Goal: Transaction & Acquisition: Purchase product/service

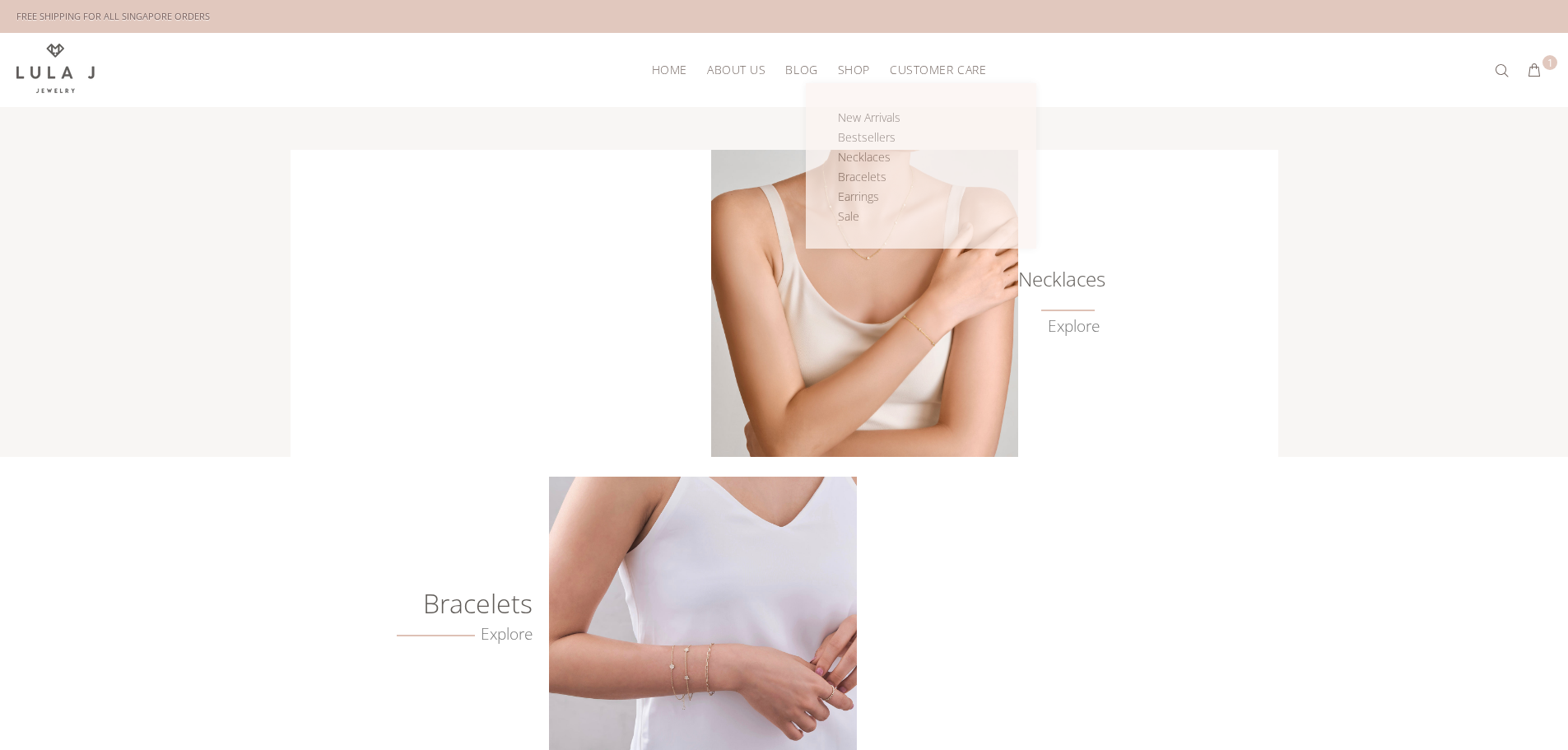
click at [847, 64] on span "Shop" at bounding box center [854, 70] width 32 height 12
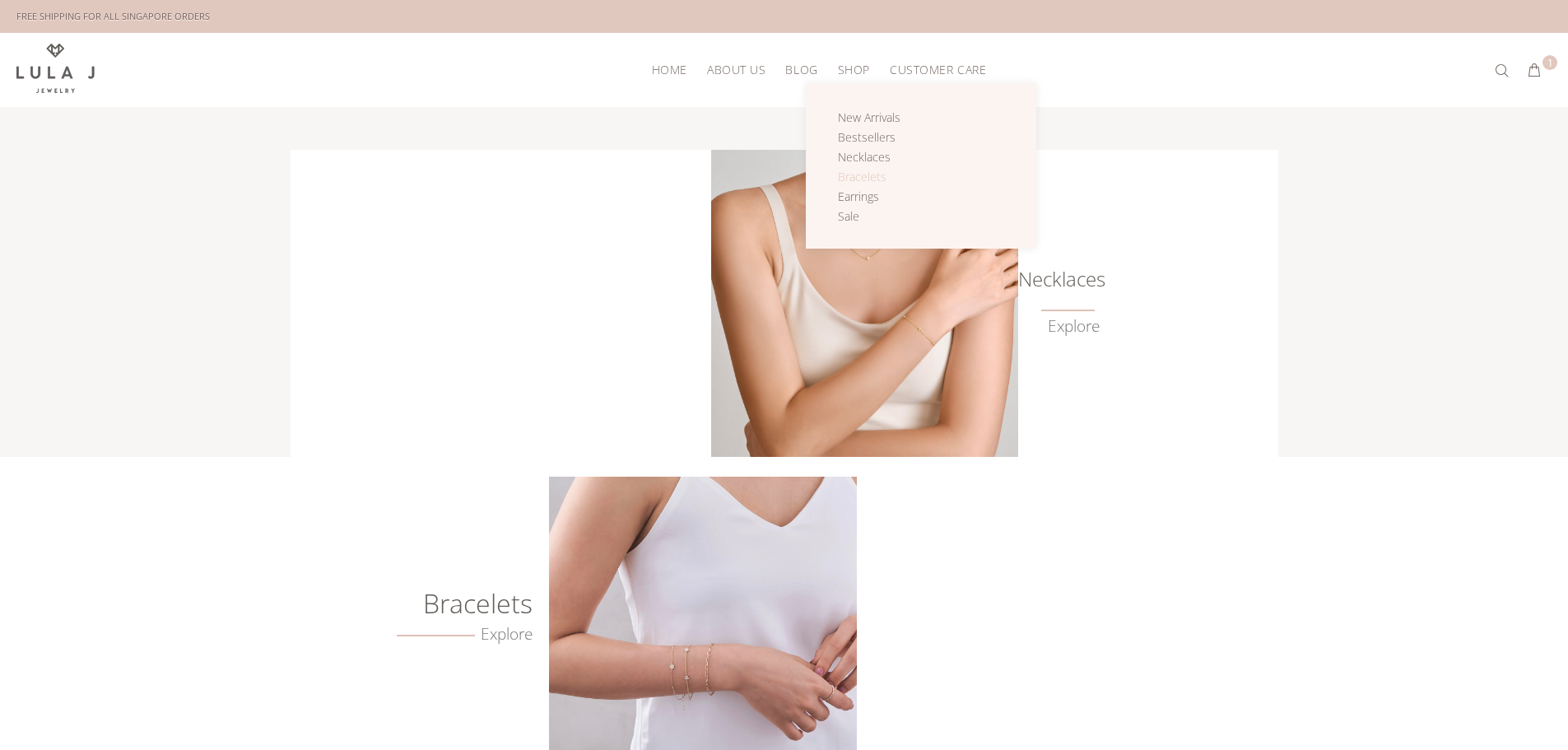
click at [860, 174] on span "Bracelets" at bounding box center [862, 177] width 48 height 16
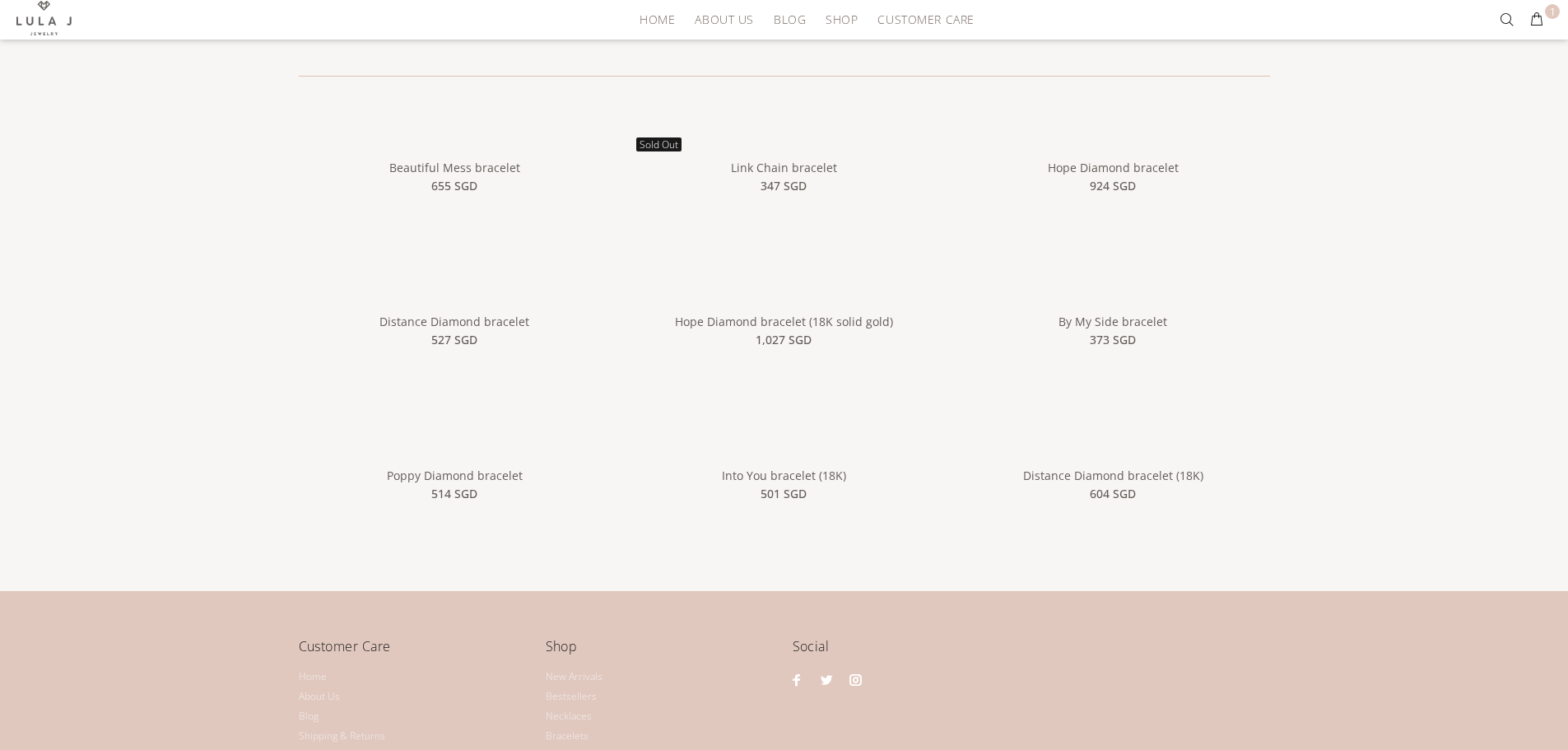
scroll to position [164, 0]
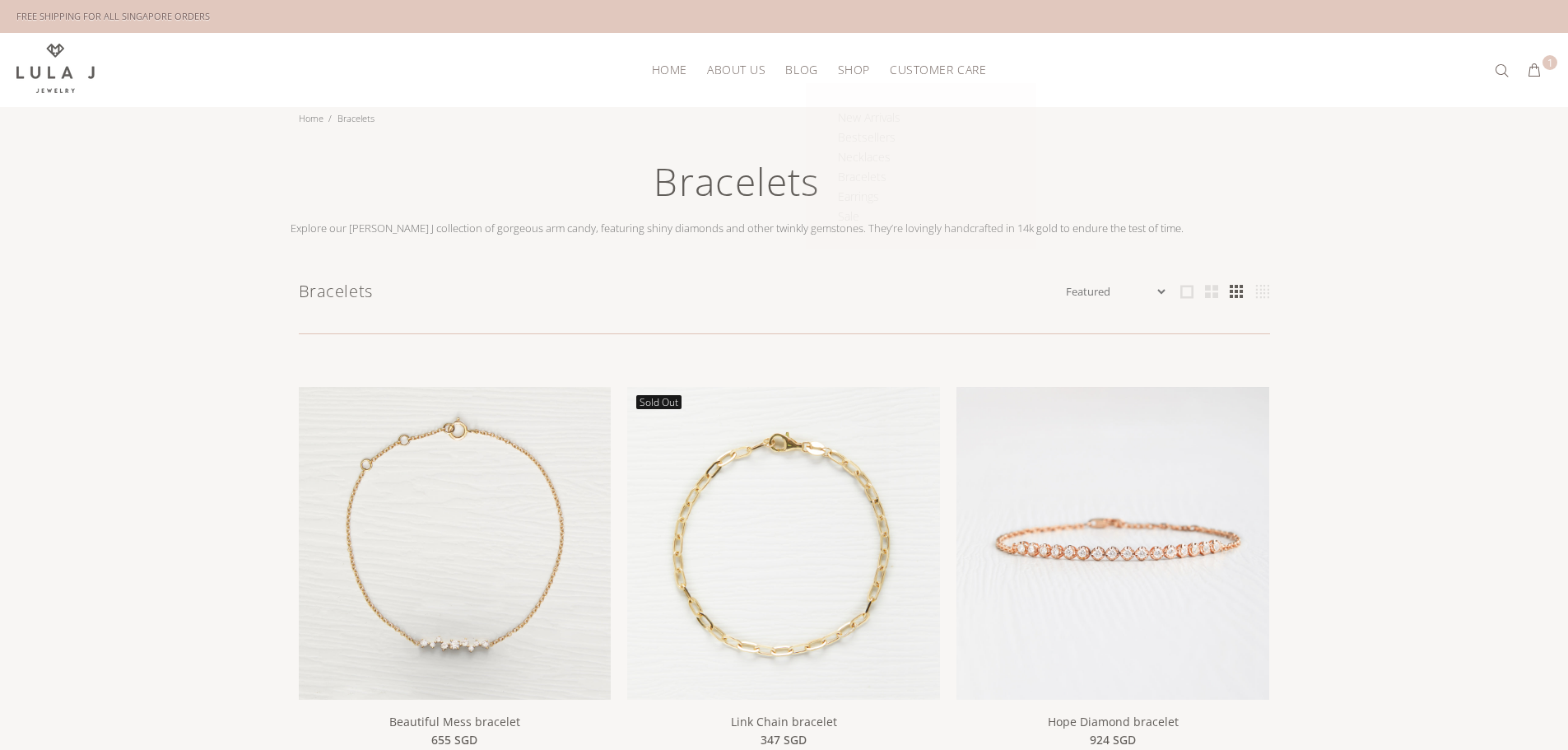
click at [848, 68] on span "Shop" at bounding box center [854, 70] width 32 height 12
click at [864, 113] on span "New Arrivals" at bounding box center [869, 118] width 62 height 16
